Goal: Task Accomplishment & Management: Manage account settings

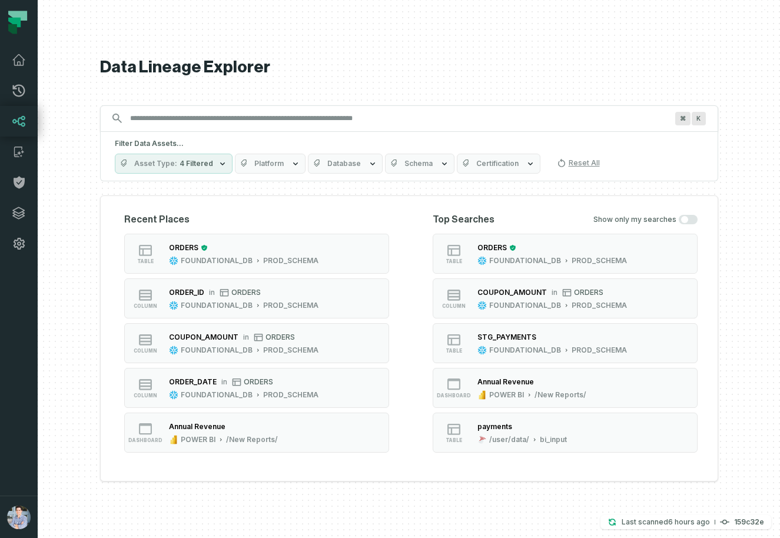
click at [41, 439] on div at bounding box center [409, 269] width 742 height 538
click at [24, 461] on button "button" at bounding box center [19, 377] width 38 height 237
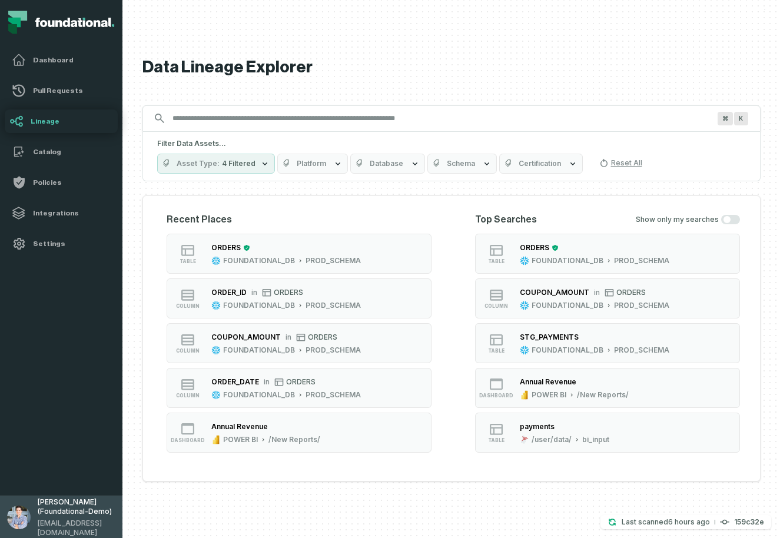
click at [39, 510] on span "Alon Nafta (Foundational-Demo)" at bounding box center [77, 506] width 78 height 19
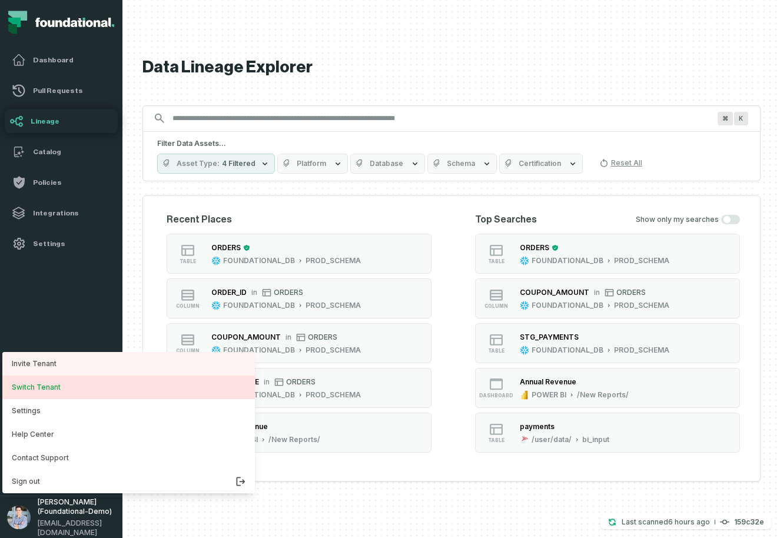
click at [47, 389] on button "Switch Tenant" at bounding box center [128, 388] width 253 height 24
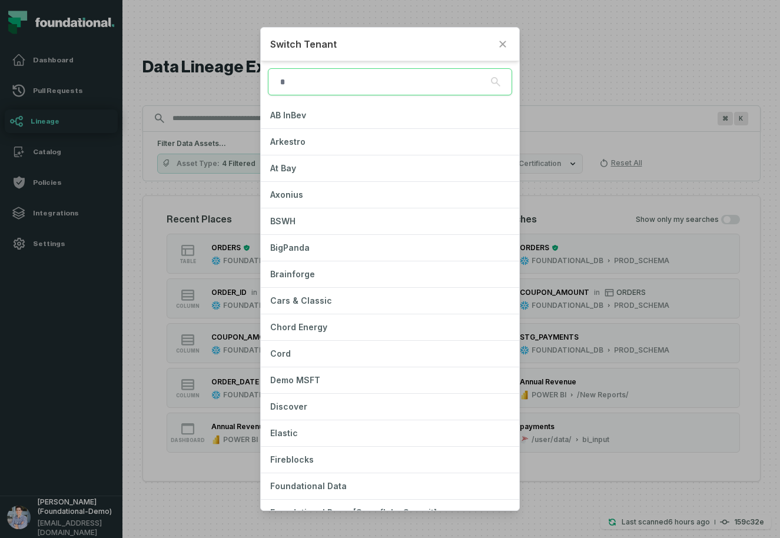
scroll to position [187, 0]
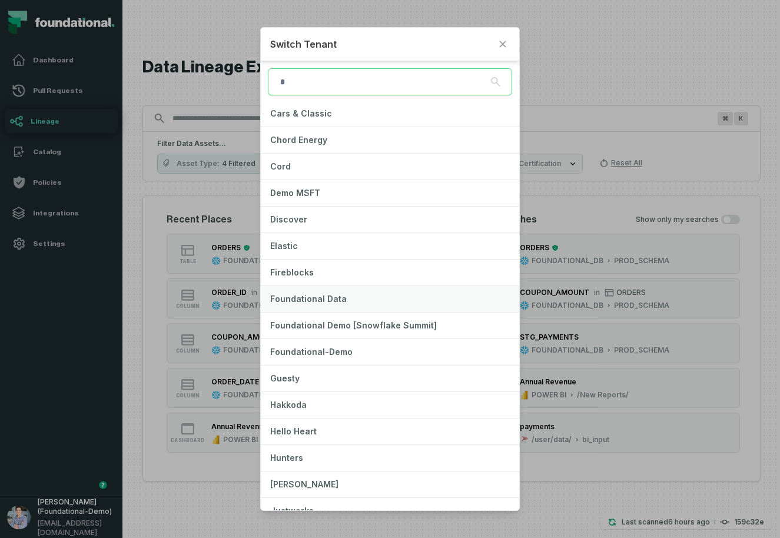
click at [332, 301] on span "Foundational Data" at bounding box center [308, 299] width 77 height 10
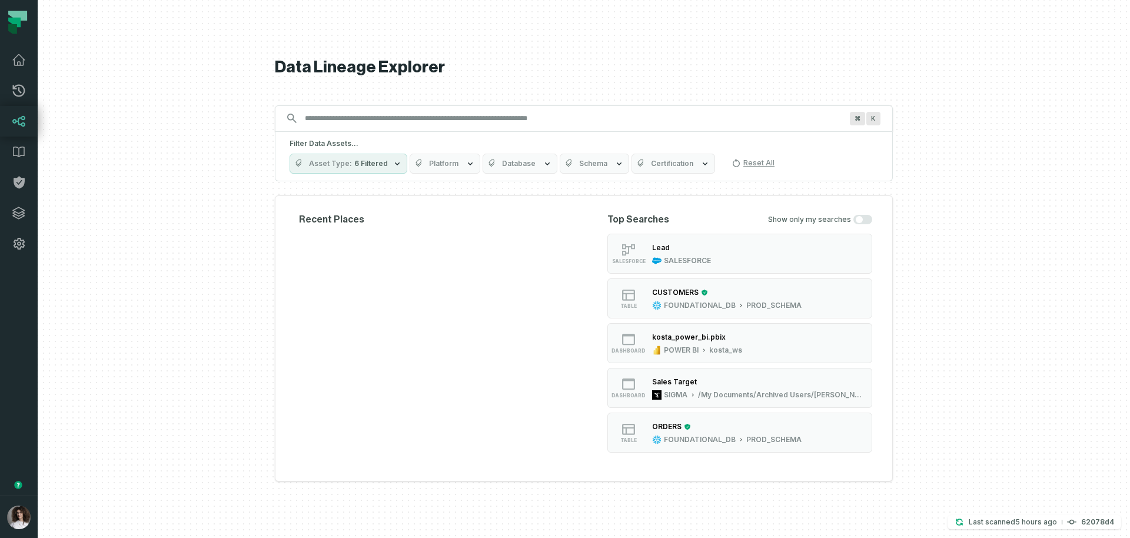
click at [779, 284] on div at bounding box center [584, 269] width 1093 height 538
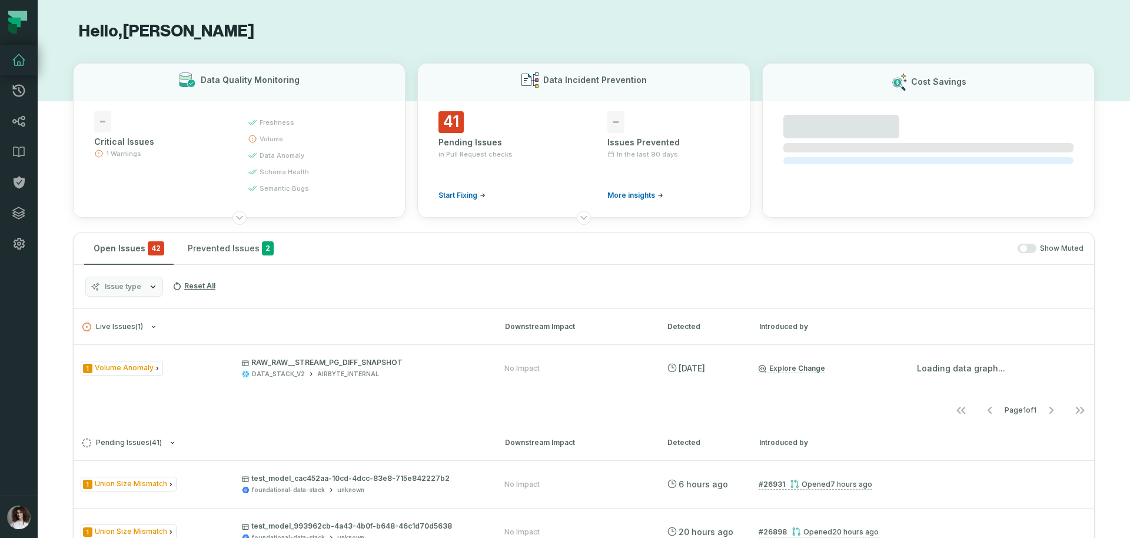
click at [11, 335] on button "button" at bounding box center [19, 377] width 38 height 237
